Goal: Information Seeking & Learning: Learn about a topic

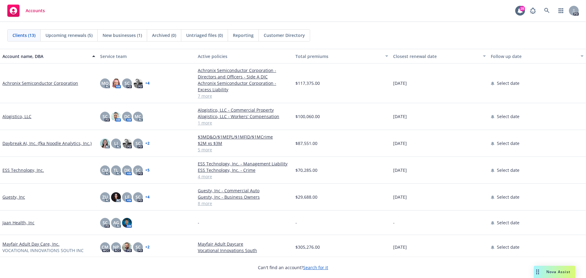
click at [39, 13] on span "Accounts" at bounding box center [35, 10] width 19 height 5
click at [38, 143] on link "Daybreak AI, Inc. (fka Noodle Analytics, Inc.)" at bounding box center [46, 143] width 89 height 6
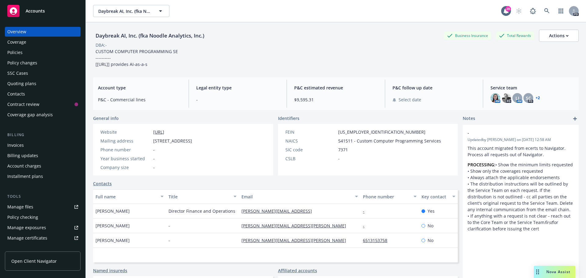
click at [18, 62] on div "Policy changes" at bounding box center [22, 63] width 30 height 10
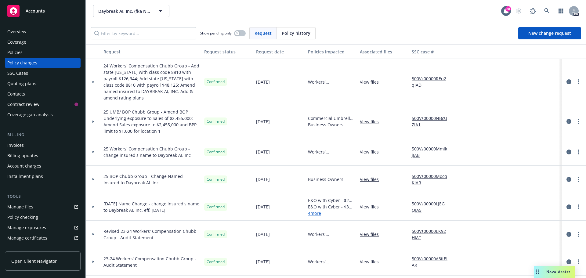
click at [19, 44] on div "Coverage" at bounding box center [16, 42] width 19 height 10
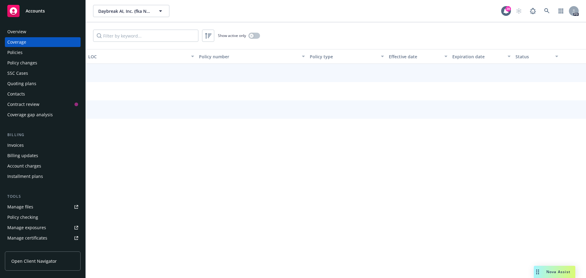
click at [18, 51] on div "Policies" at bounding box center [14, 53] width 15 height 10
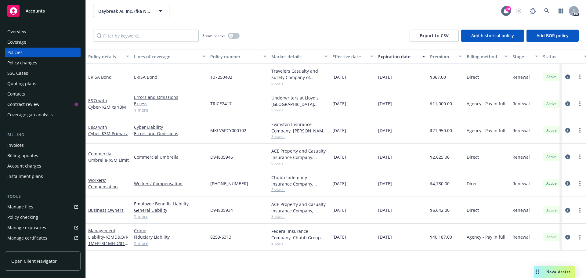
click at [27, 29] on div "Overview" at bounding box center [42, 32] width 71 height 10
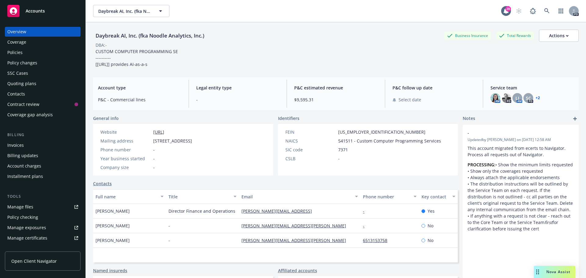
click at [28, 64] on div "Policy changes" at bounding box center [22, 63] width 30 height 10
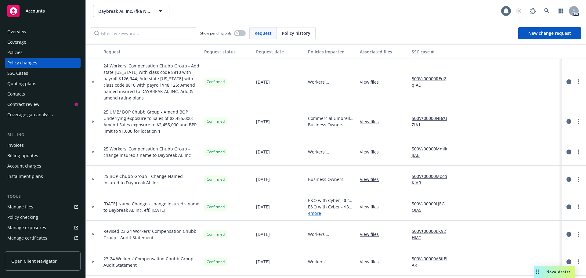
click at [28, 53] on div "Policies" at bounding box center [42, 53] width 71 height 10
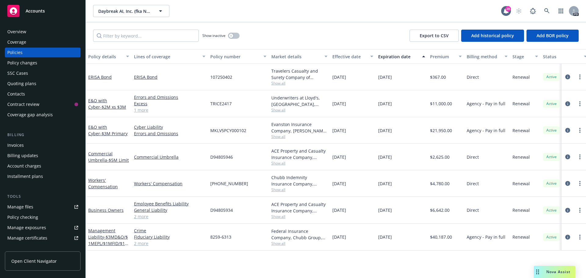
click at [279, 243] on span "Show all" at bounding box center [299, 243] width 56 height 5
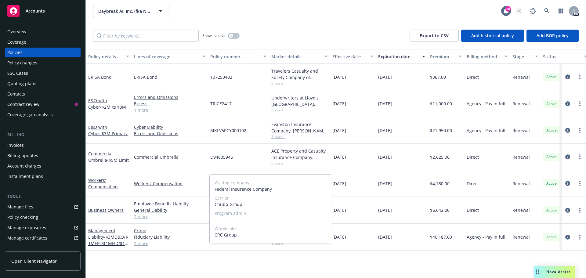
click at [280, 244] on span "Show all" at bounding box center [299, 243] width 56 height 5
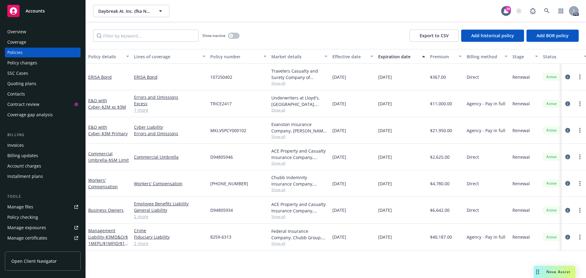
click at [280, 244] on span "Show all" at bounding box center [299, 243] width 56 height 5
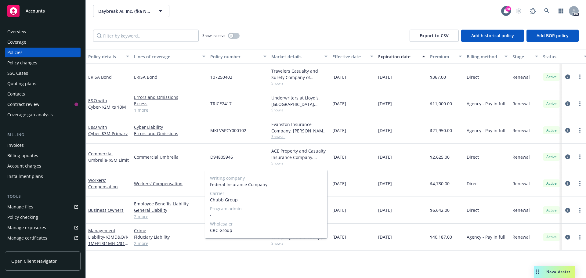
click at [279, 244] on span "Show all" at bounding box center [299, 243] width 56 height 5
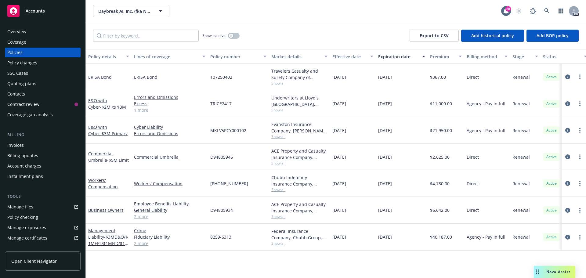
click at [142, 244] on link "2 more" at bounding box center [169, 243] width 71 height 6
